Goal: Information Seeking & Learning: Learn about a topic

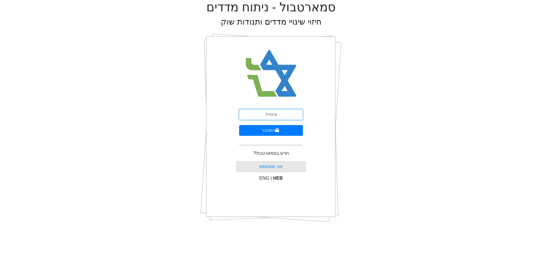
click at [276, 111] on input "email" at bounding box center [271, 114] width 64 height 11
type input "[EMAIL_ADDRESS][DOMAIN_NAME]"
click at [278, 133] on button "התחבר" at bounding box center [271, 130] width 64 height 11
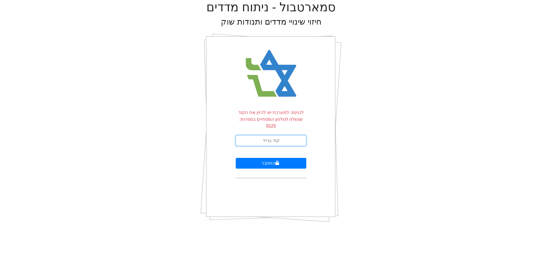
click at [278, 135] on input "text" at bounding box center [271, 140] width 71 height 11
type input "230348"
click at [236, 158] on button "התחבר" at bounding box center [271, 163] width 71 height 11
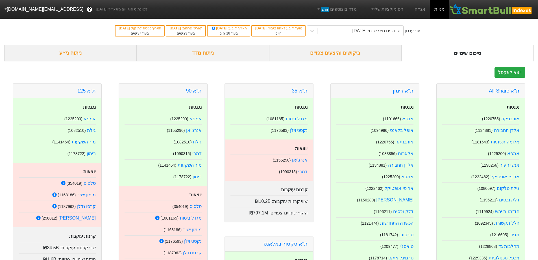
click at [203, 54] on div "ניתוח מדד" at bounding box center [203, 53] width 132 height 17
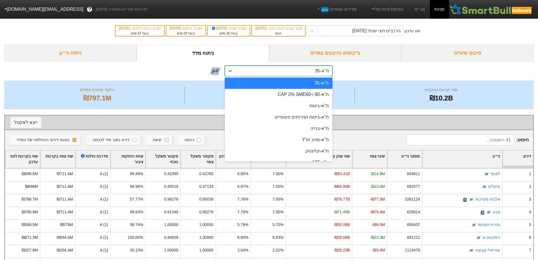
click at [260, 75] on div "ת"א-35" at bounding box center [284, 71] width 97 height 10
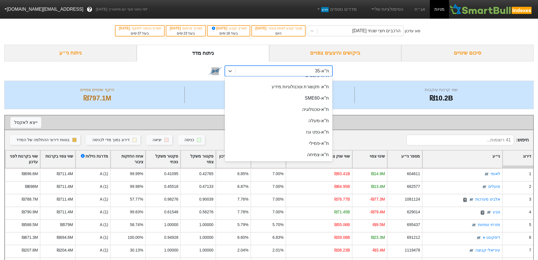
scroll to position [198, 0]
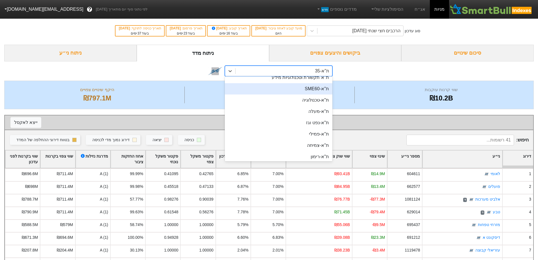
click at [316, 90] on div "ת''א-SME60" at bounding box center [279, 88] width 108 height 11
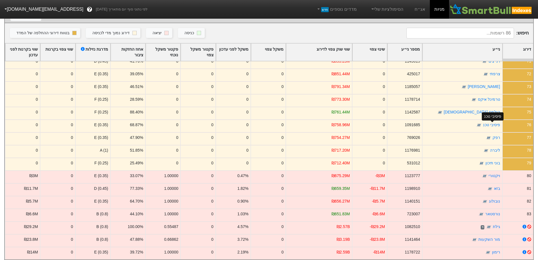
scroll to position [117, 0]
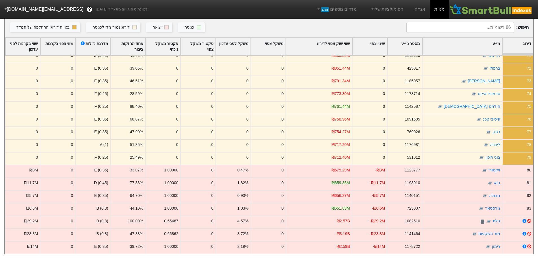
click at [509, 25] on input at bounding box center [460, 27] width 108 height 11
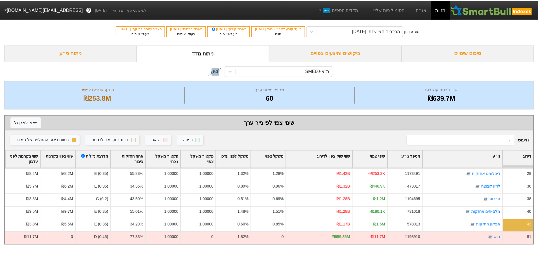
scroll to position [0, 0]
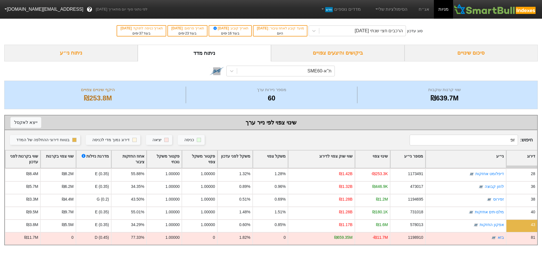
type input "זפי"
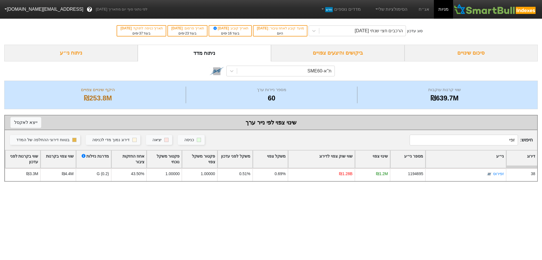
drag, startPoint x: 508, startPoint y: 141, endPoint x: 516, endPoint y: 141, distance: 7.9
click at [516, 141] on input "זפי" at bounding box center [464, 139] width 108 height 11
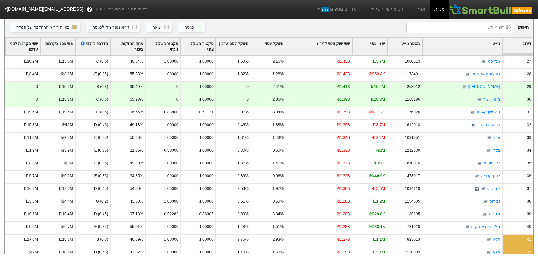
scroll to position [387, 0]
